Goal: Task Accomplishment & Management: Manage account settings

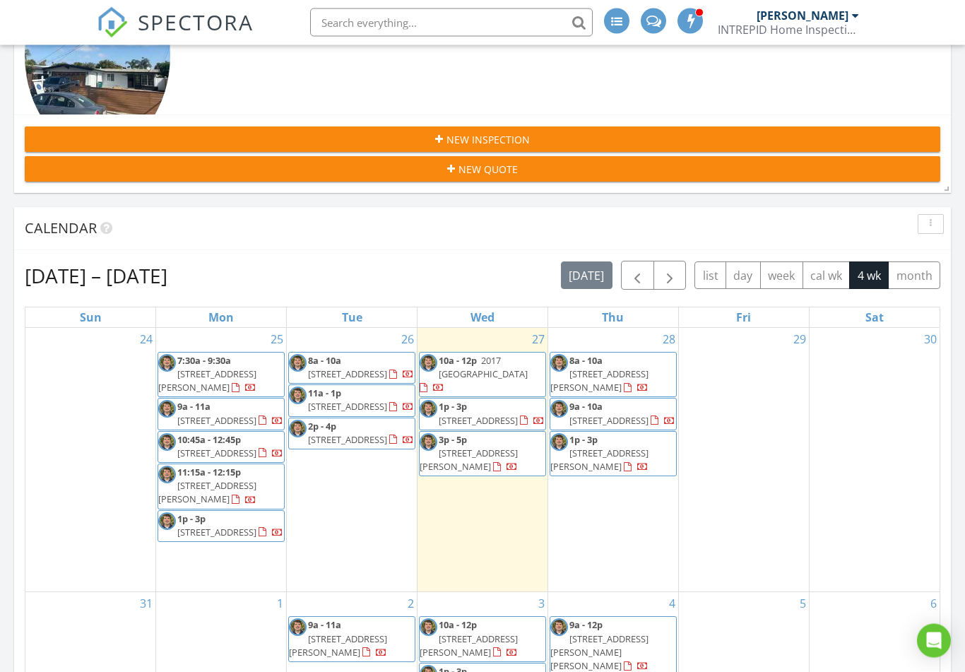
scroll to position [323, 0]
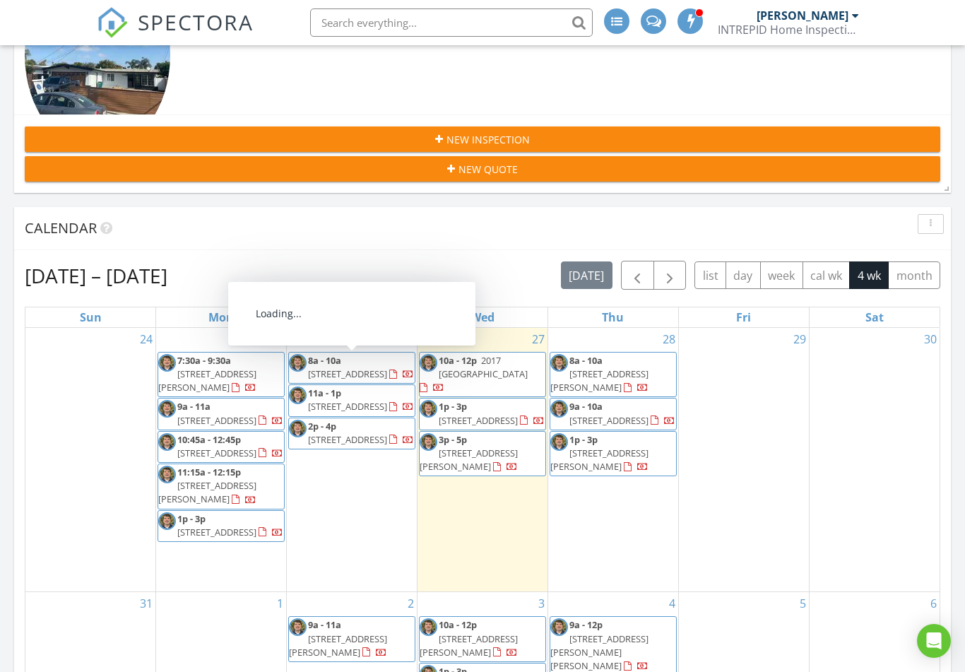
click at [368, 367] on span "1641 Portola Ave, Palo Alto 94306" at bounding box center [347, 373] width 79 height 13
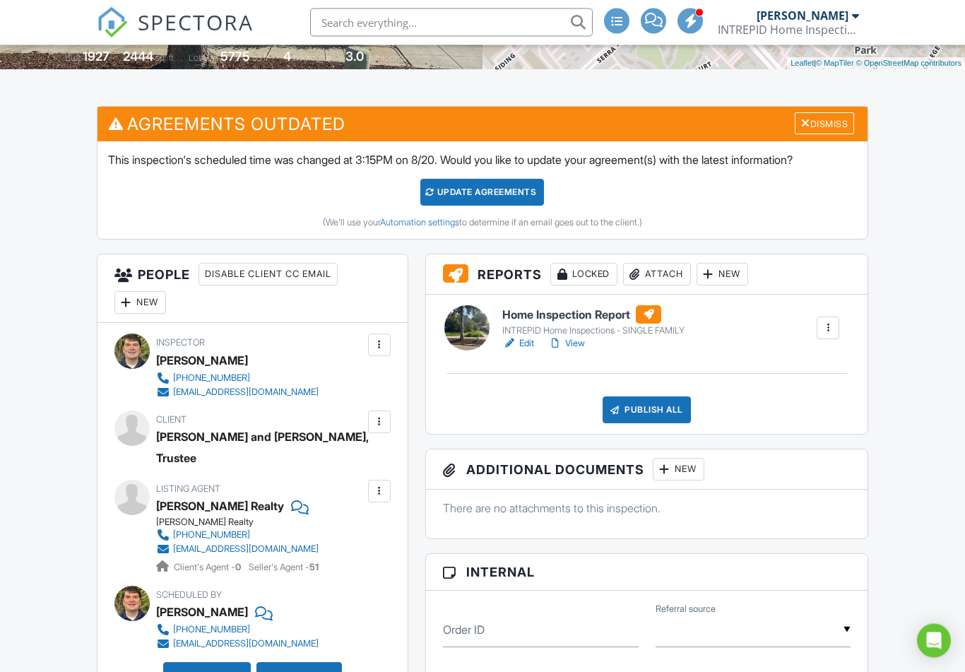
scroll to position [323, 0]
click at [379, 418] on div at bounding box center [379, 422] width 14 height 14
click at [356, 465] on li "Edit" at bounding box center [346, 464] width 72 height 35
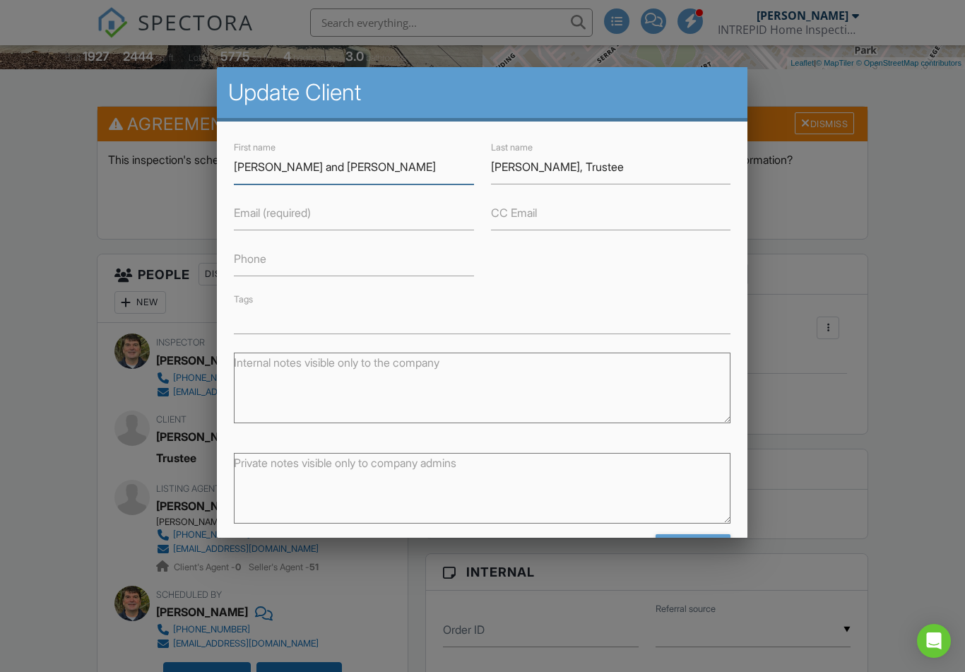
scroll to position [322, 0]
click at [357, 163] on input "[PERSON_NAME] and [PERSON_NAME]" at bounding box center [354, 167] width 240 height 35
click at [595, 165] on input "McNee, Trustee" at bounding box center [611, 167] width 240 height 35
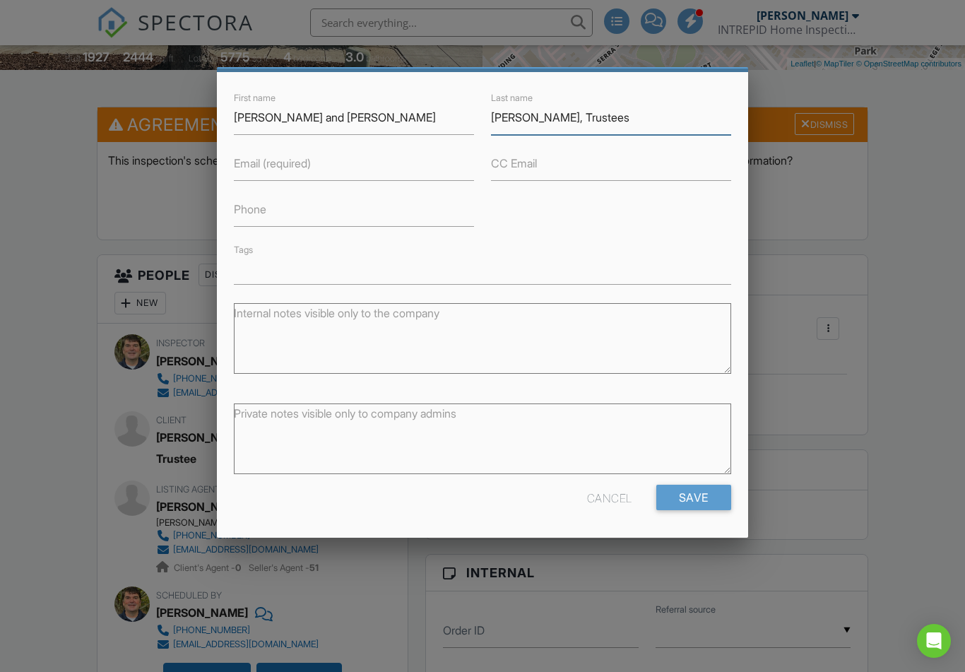
scroll to position [49, 0]
type input "[PERSON_NAME], Trustees"
click at [689, 494] on input "Save" at bounding box center [693, 497] width 75 height 25
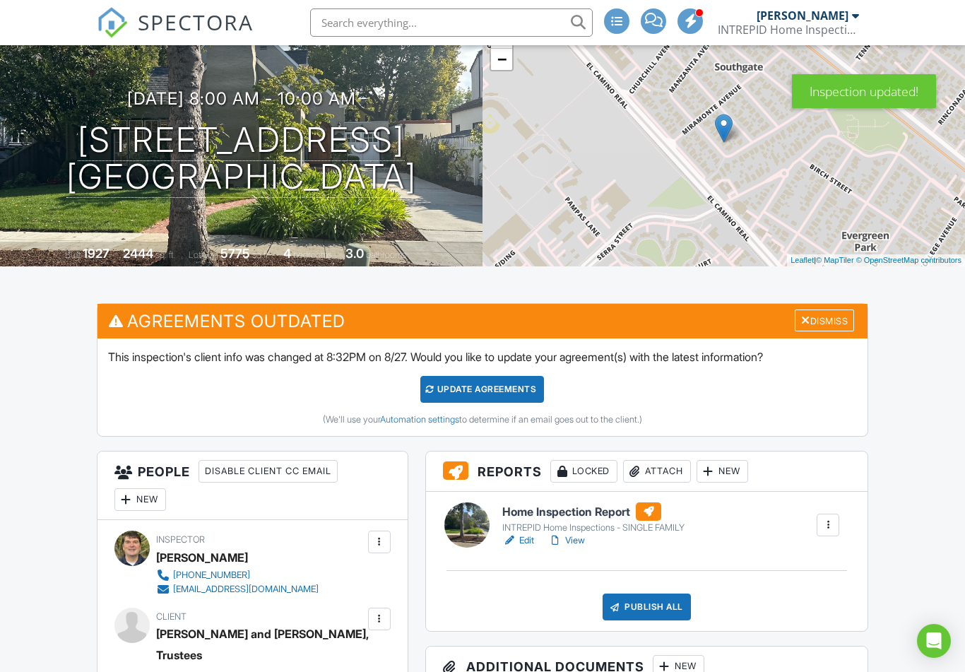
scroll to position [151, 0]
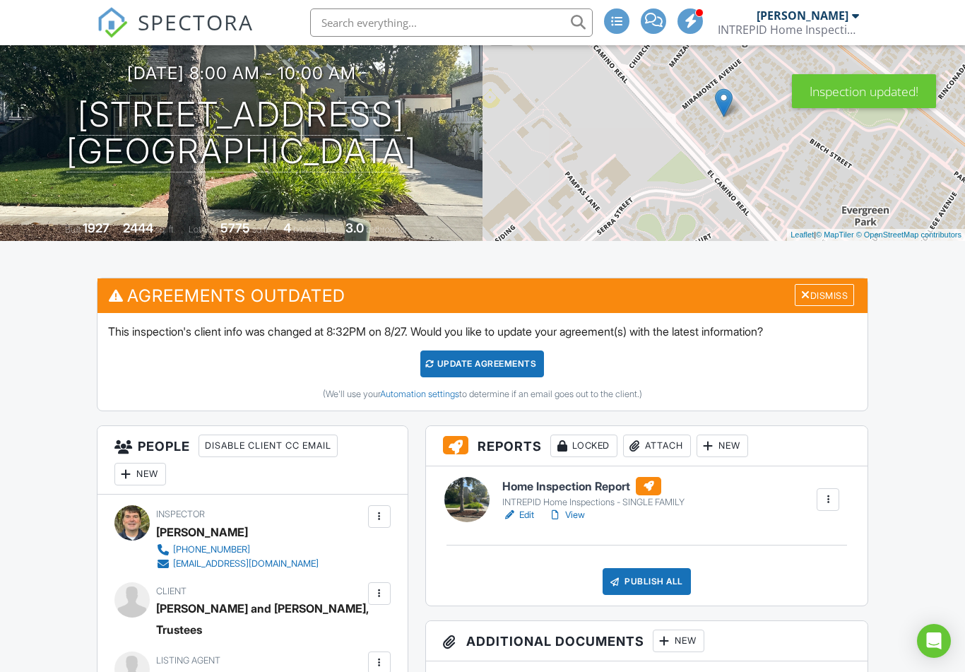
click at [523, 519] on link "Edit" at bounding box center [518, 515] width 32 height 14
